Goal: Use online tool/utility: Utilize a website feature to perform a specific function

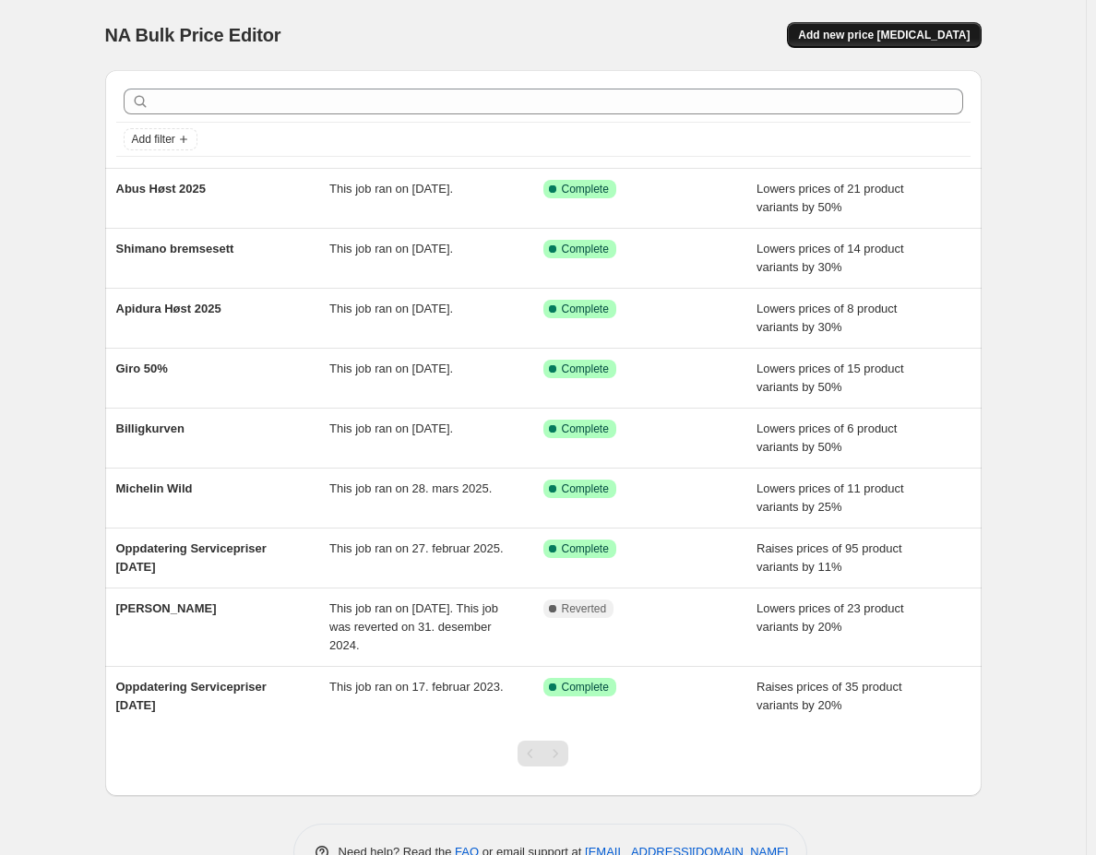
click at [849, 45] on button "Add new price [MEDICAL_DATA]" at bounding box center [884, 35] width 194 height 26
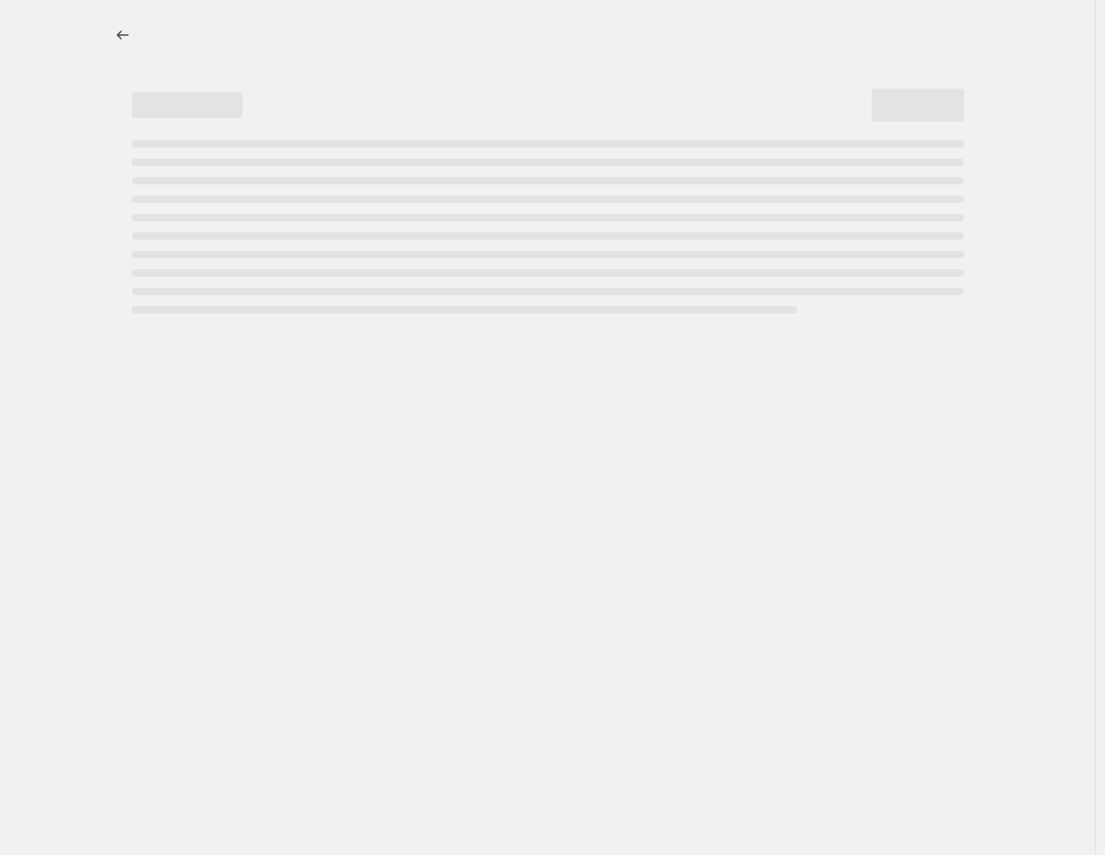
select select "percentage"
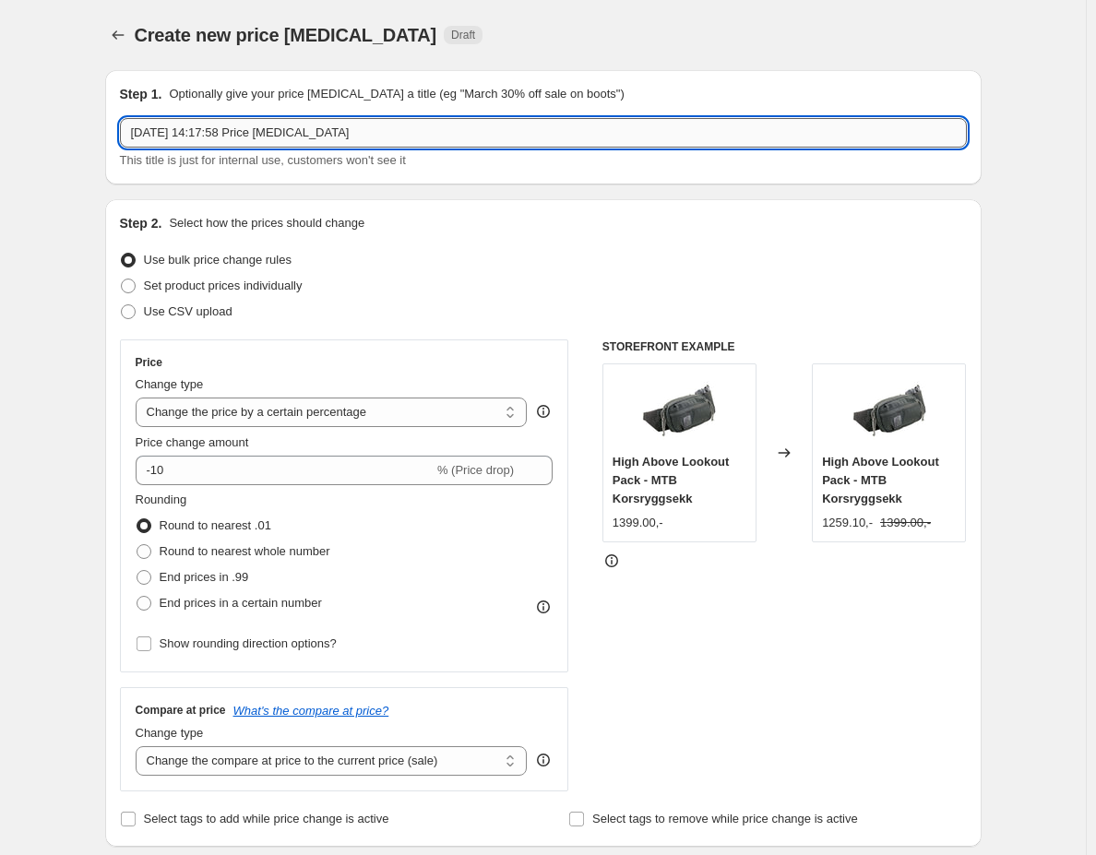
click at [226, 125] on input "[DATE] 14:17:58 Price [MEDICAL_DATA]" at bounding box center [543, 133] width 847 height 30
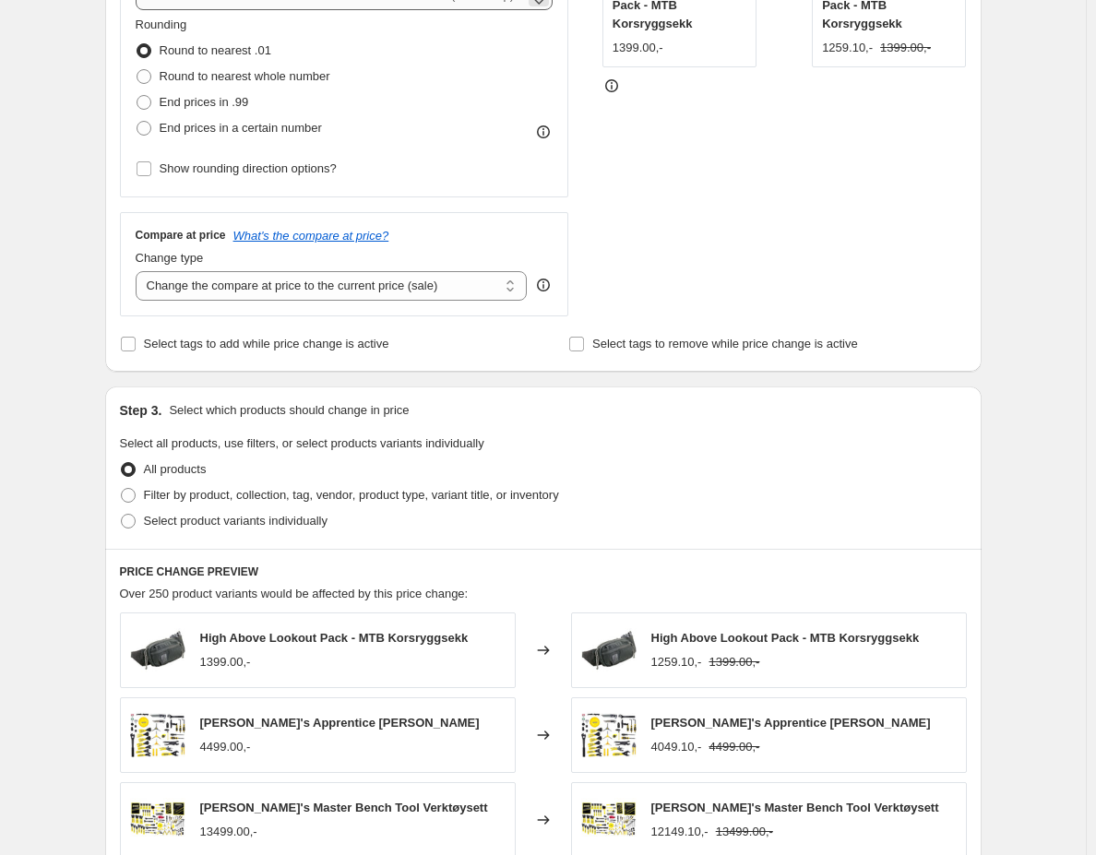
scroll to position [184, 0]
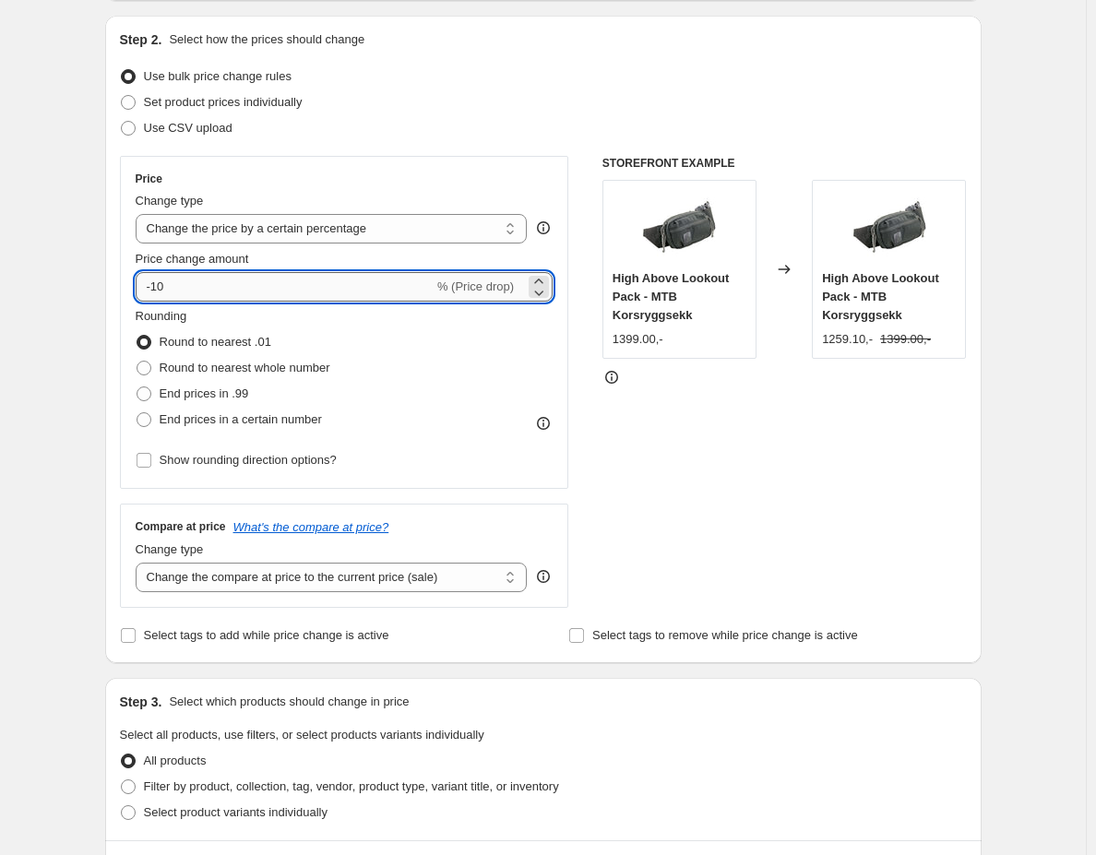
click at [250, 298] on input "-10" at bounding box center [285, 287] width 298 height 30
type input "-50"
click at [256, 371] on span "Round to nearest whole number" at bounding box center [245, 368] width 171 height 14
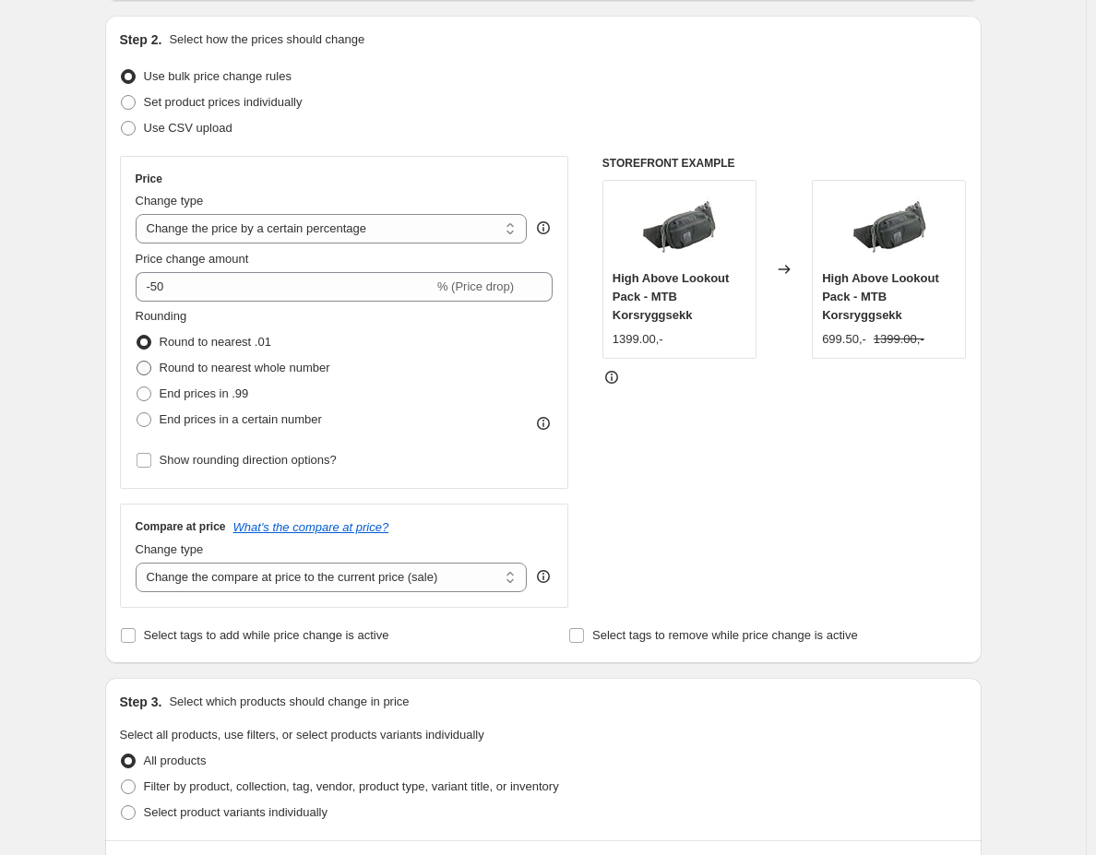
click at [137, 362] on input "Round to nearest whole number" at bounding box center [137, 361] width 1 height 1
radio input "true"
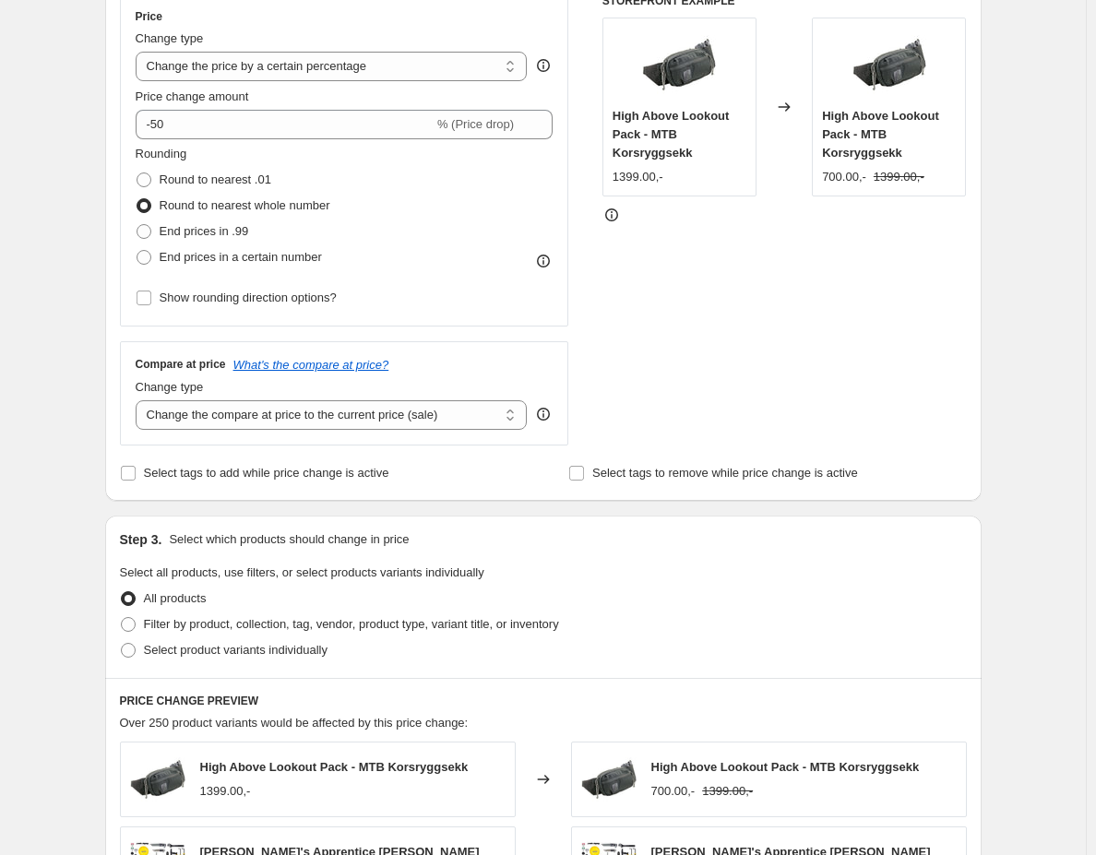
scroll to position [368, 0]
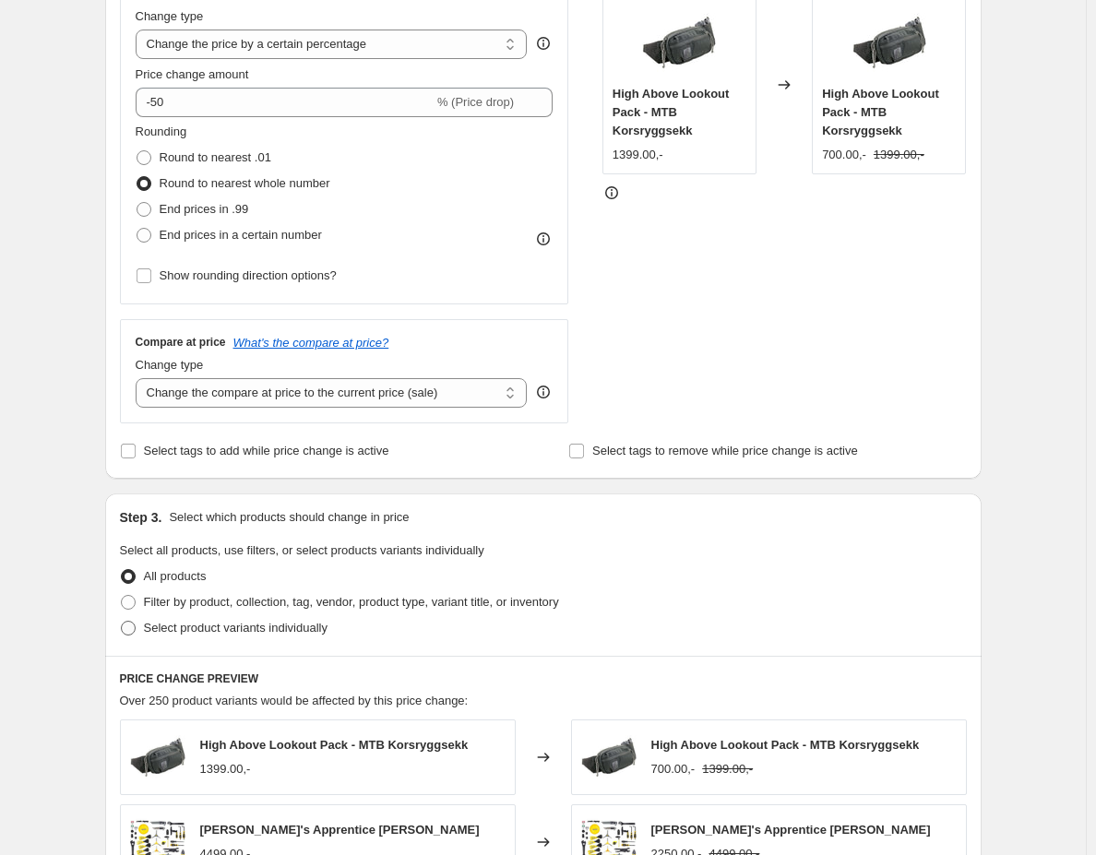
click at [181, 625] on span "Select product variants individually" at bounding box center [236, 628] width 184 height 14
click at [122, 622] on input "Select product variants individually" at bounding box center [121, 621] width 1 height 1
radio input "true"
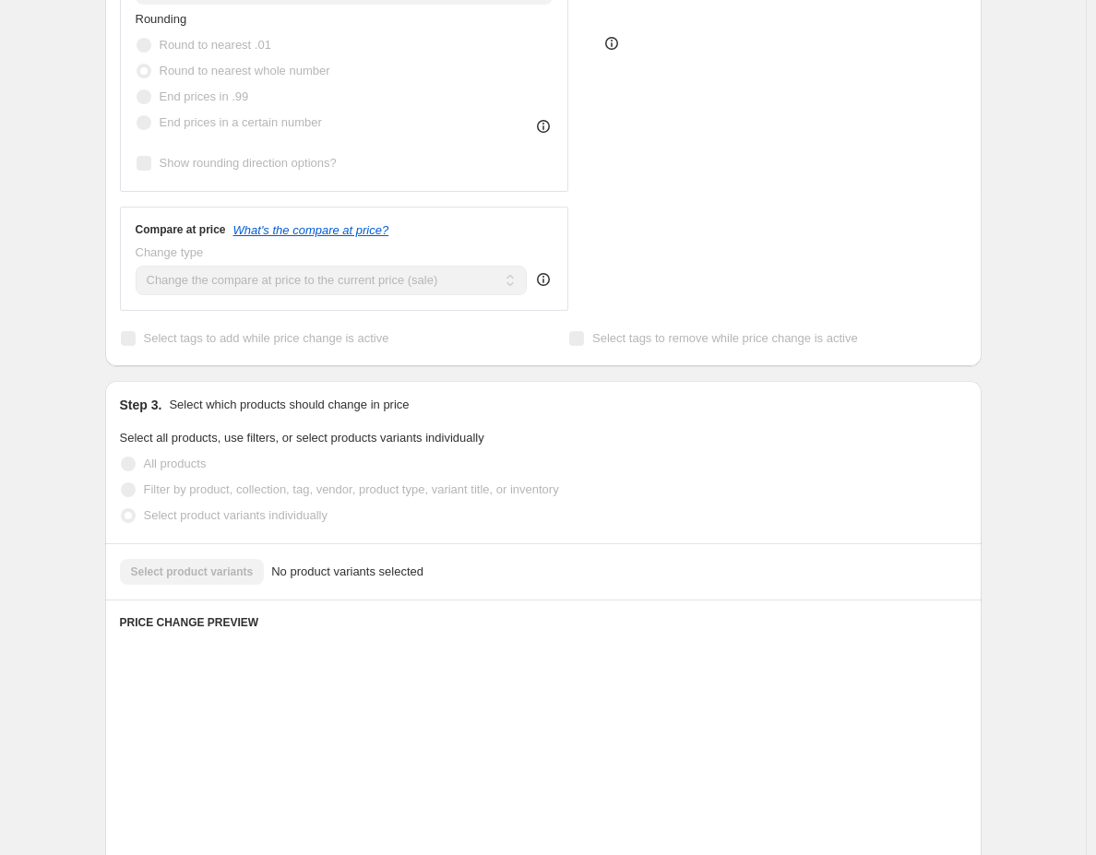
scroll to position [553, 0]
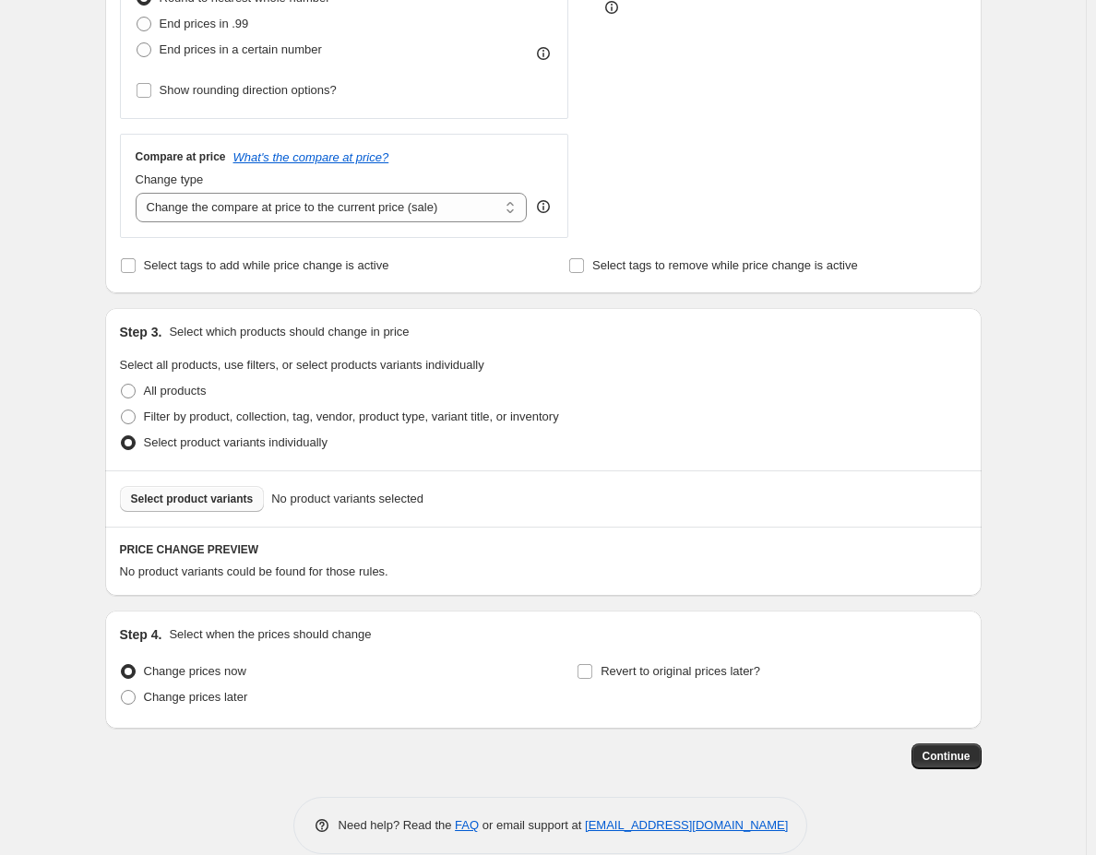
click at [184, 498] on span "Select product variants" at bounding box center [192, 499] width 123 height 15
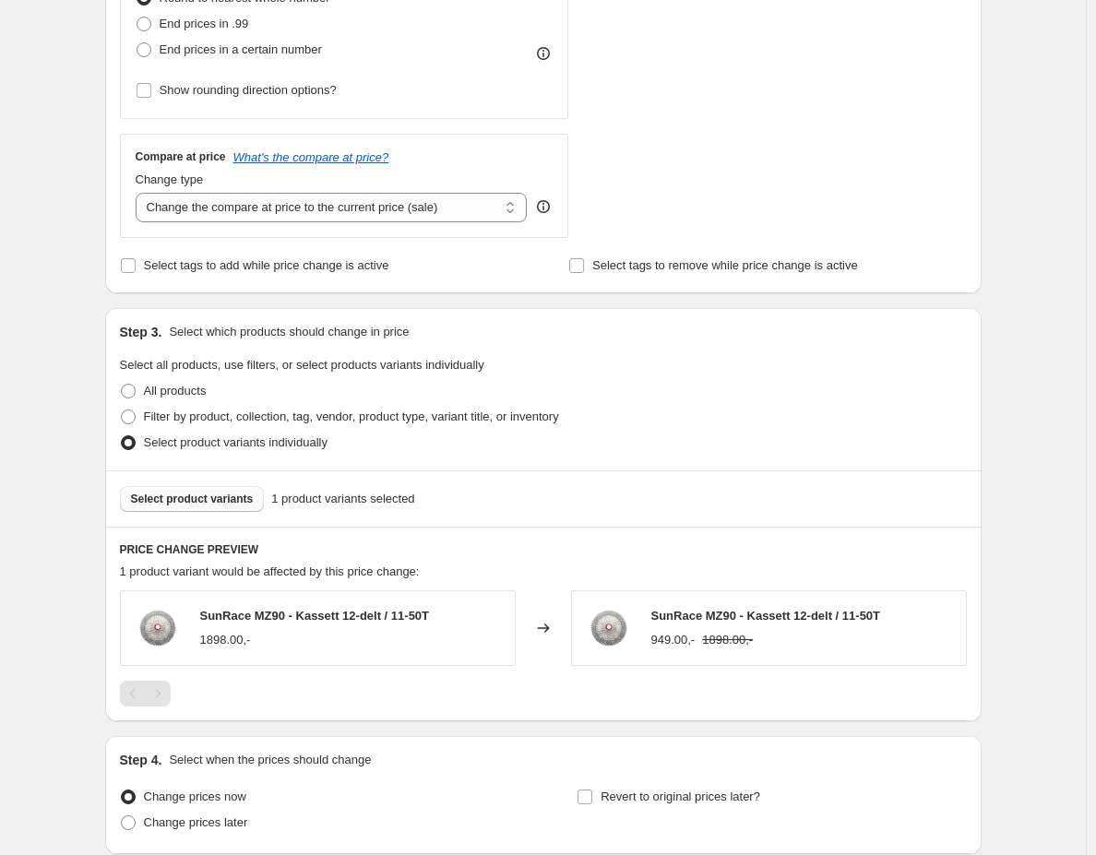
click at [213, 502] on span "Select product variants" at bounding box center [192, 499] width 123 height 15
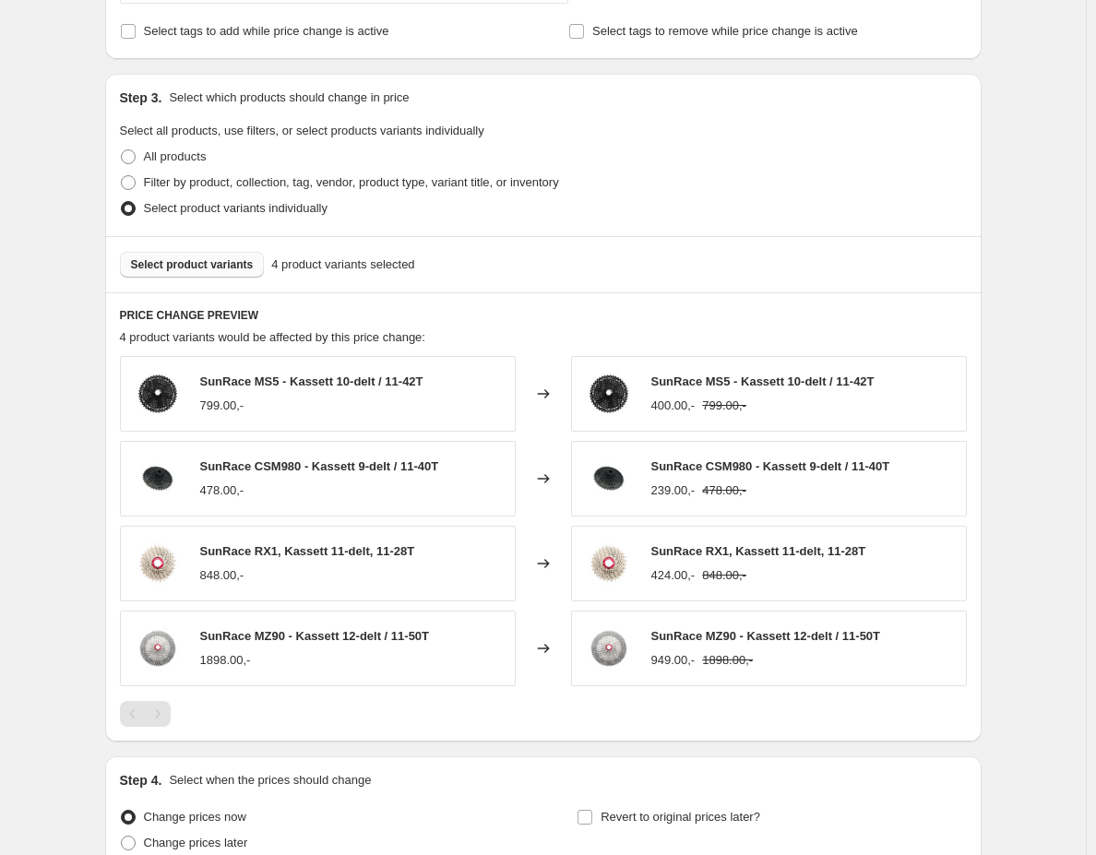
scroll to position [958, 0]
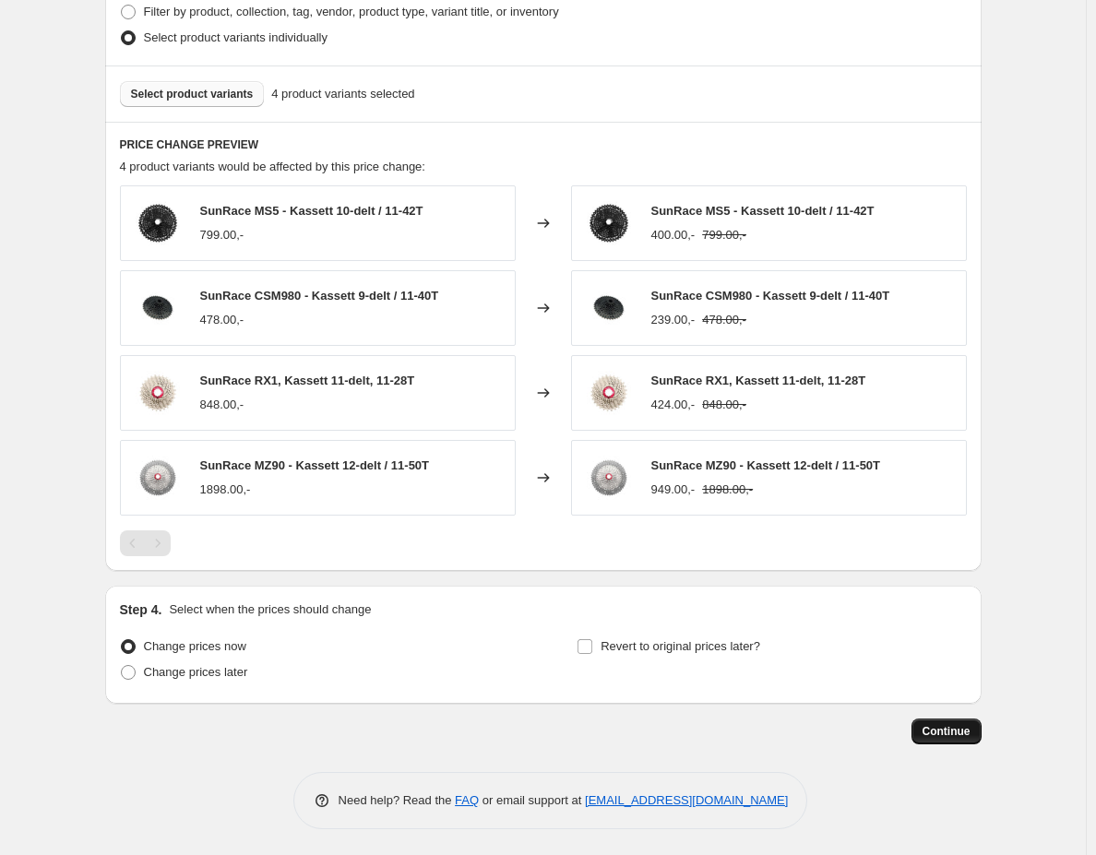
click at [930, 724] on span "Continue" at bounding box center [946, 731] width 48 height 15
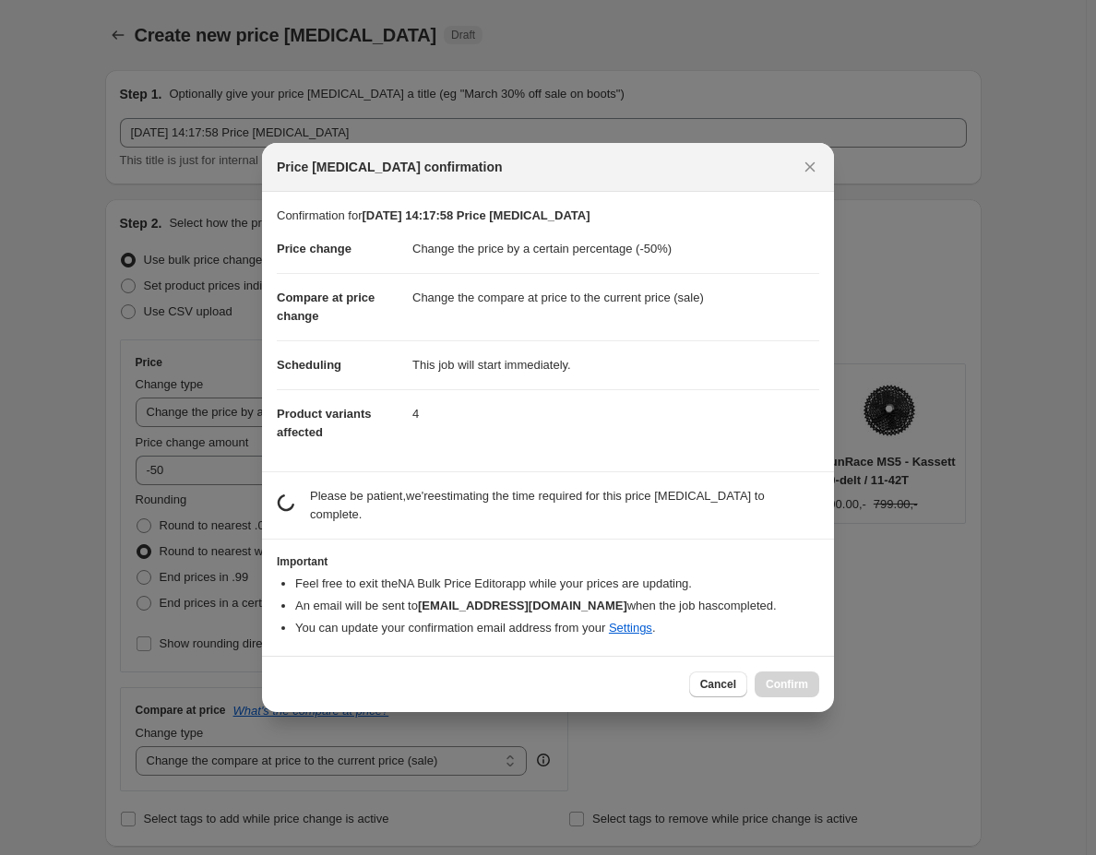
scroll to position [0, 0]
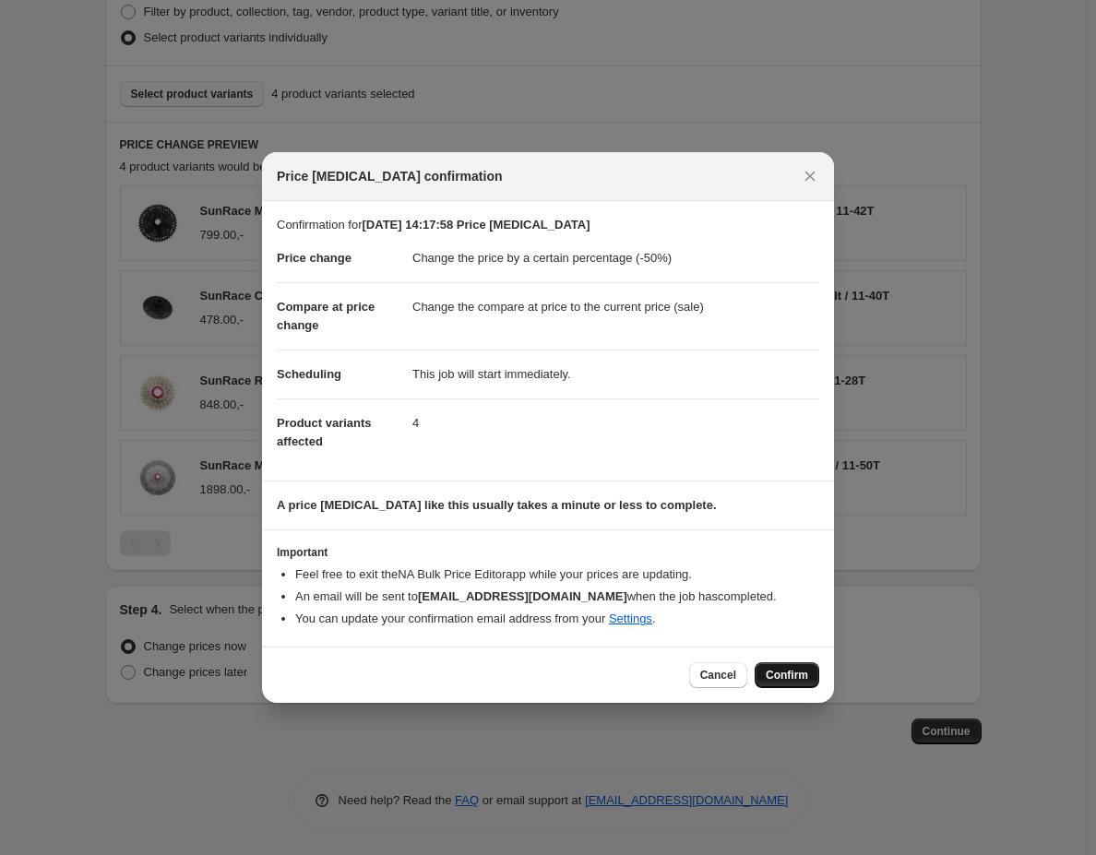
drag, startPoint x: 789, startPoint y: 669, endPoint x: 675, endPoint y: 675, distance: 113.6
click at [788, 669] on span "Confirm" at bounding box center [787, 675] width 42 height 15
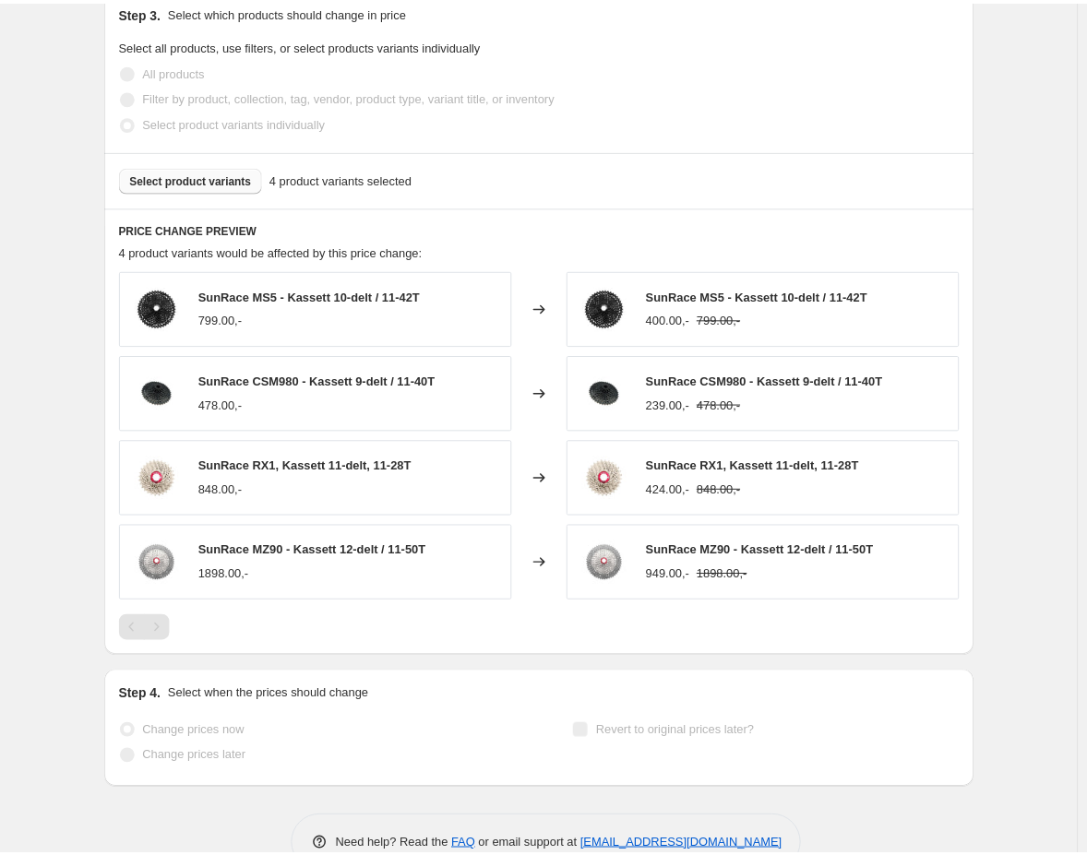
scroll to position [1006, 0]
